Goal: Task Accomplishment & Management: Manage account settings

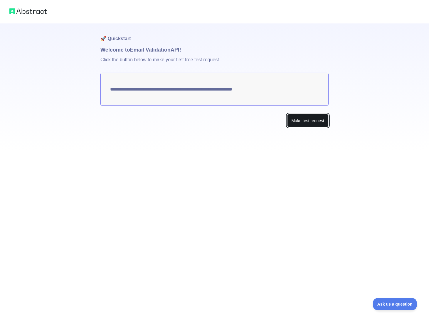
click at [308, 122] on button "Make test request" at bounding box center [307, 120] width 41 height 13
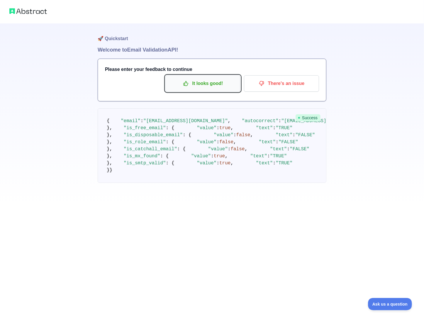
click at [232, 87] on p "It looks good!" at bounding box center [203, 84] width 66 height 10
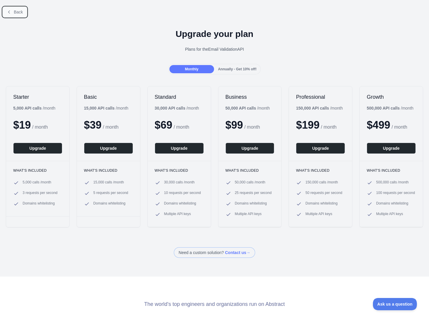
click at [12, 9] on button "Back" at bounding box center [15, 12] width 24 height 10
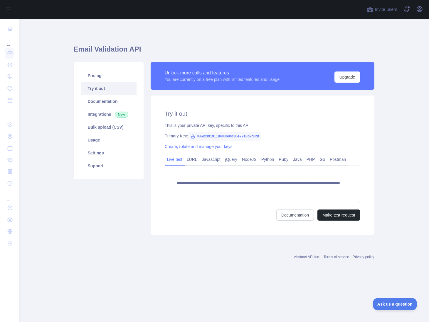
click at [227, 138] on span "766e23919118403b94c85e7218b9d3df" at bounding box center [224, 136] width 73 height 9
click at [268, 158] on link "Python" at bounding box center [268, 159] width 18 height 9
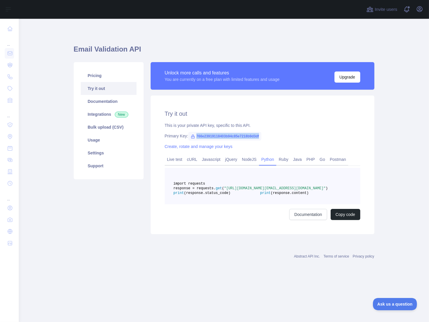
drag, startPoint x: 261, startPoint y: 137, endPoint x: 195, endPoint y: 138, distance: 66.6
click at [195, 138] on div "Primary Key: 766e23919118403b94c85e7218b9d3df" at bounding box center [262, 136] width 195 height 6
click at [243, 136] on span "766e23919118403b94c85e7218b9d3df" at bounding box center [224, 136] width 73 height 9
drag, startPoint x: 231, startPoint y: 136, endPoint x: 195, endPoint y: 136, distance: 36.1
click at [195, 136] on span "766e23919118403b94c85e7218b9d3df" at bounding box center [224, 136] width 73 height 9
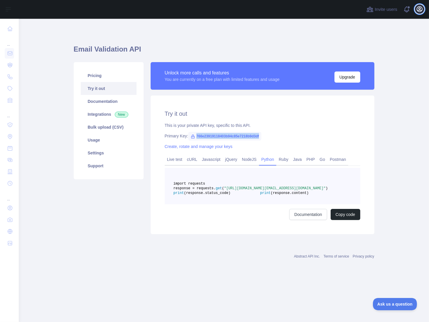
click at [419, 8] on icon "button" at bounding box center [419, 8] width 5 height 5
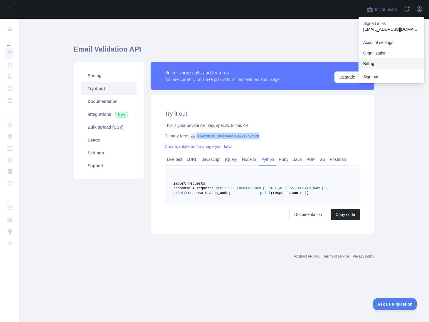
click at [382, 62] on button "Billing" at bounding box center [391, 63] width 66 height 11
